Goal: Task Accomplishment & Management: Manage account settings

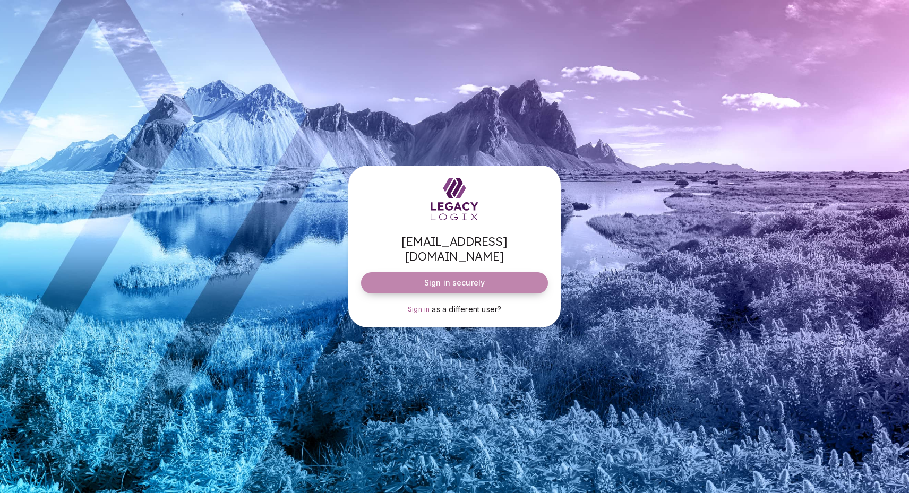
click at [451, 278] on span "Sign in securely" at bounding box center [454, 283] width 61 height 11
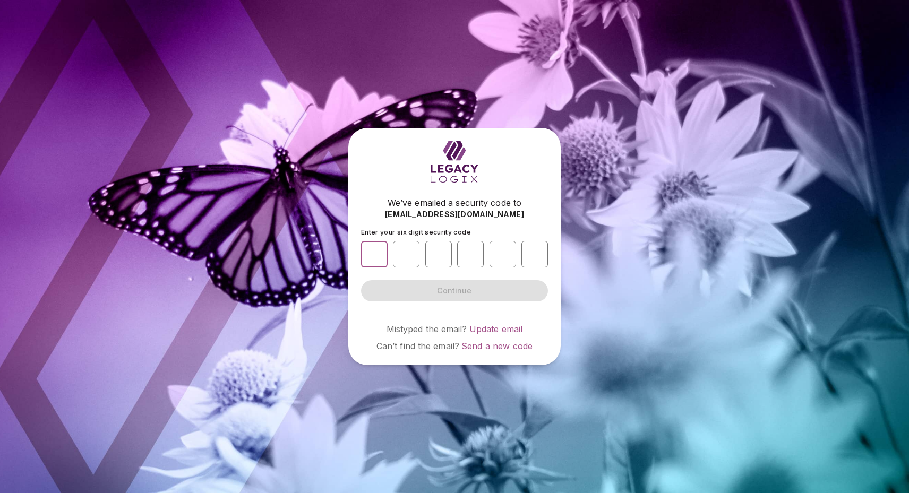
click at [377, 256] on input "number" at bounding box center [374, 254] width 27 height 27
type input "*"
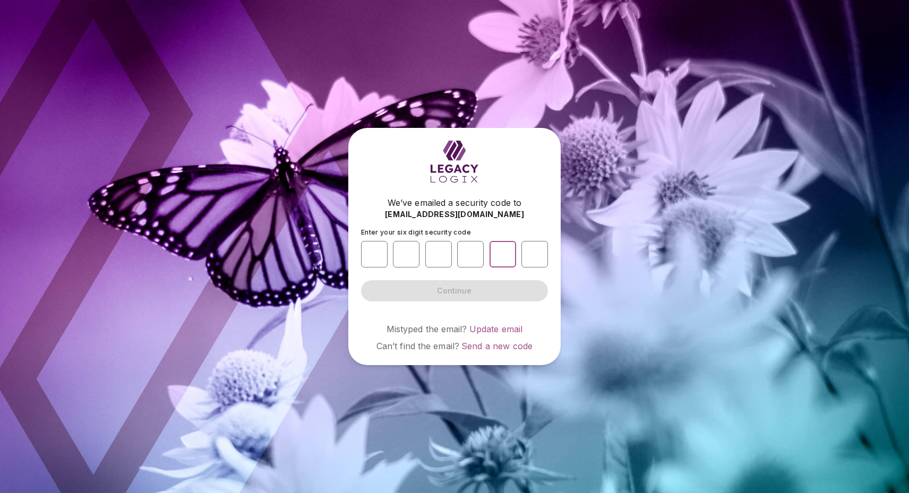
type input "*"
click at [454, 291] on button "Continue" at bounding box center [454, 290] width 187 height 21
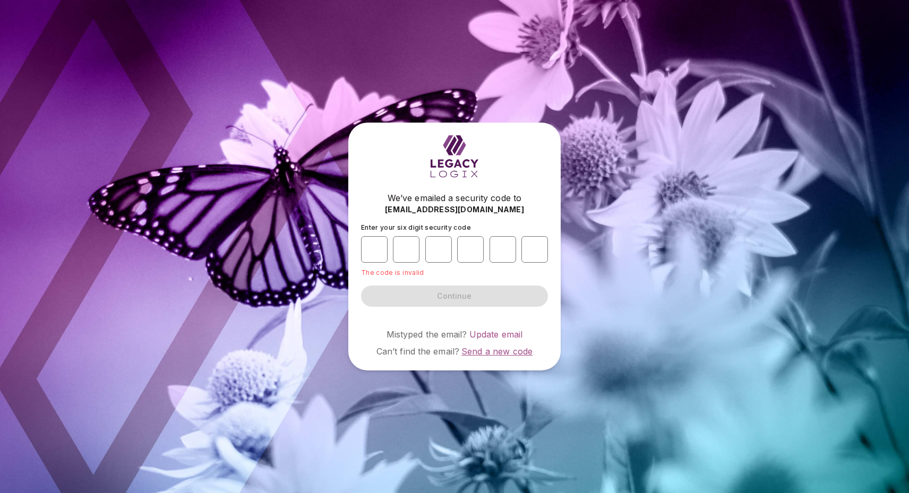
click at [485, 351] on span "Send a new code" at bounding box center [496, 351] width 71 height 11
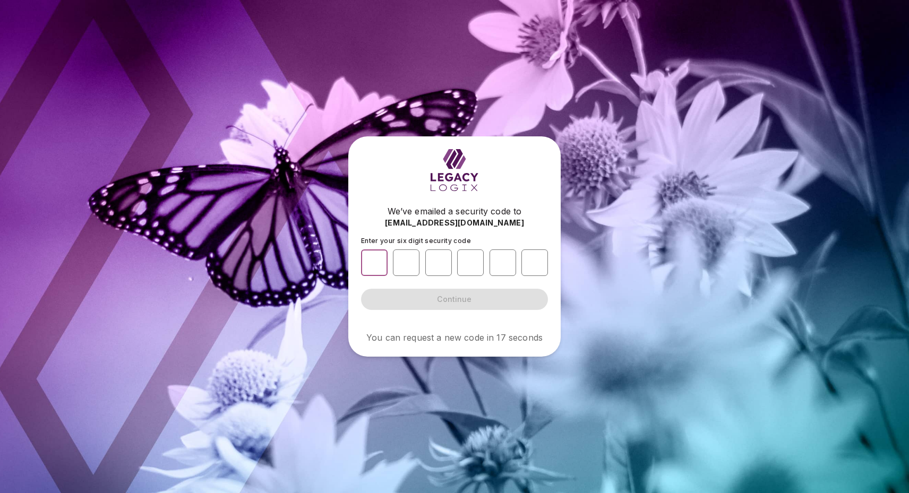
click at [377, 262] on input "number" at bounding box center [374, 263] width 27 height 27
type input "*"
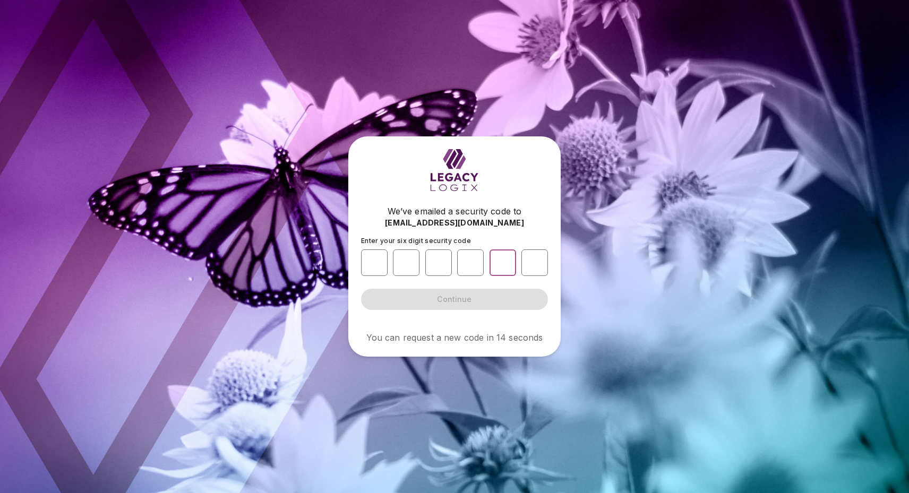
type input "*"
click at [448, 304] on span "Continue" at bounding box center [454, 299] width 35 height 11
